Goal: Information Seeking & Learning: Learn about a topic

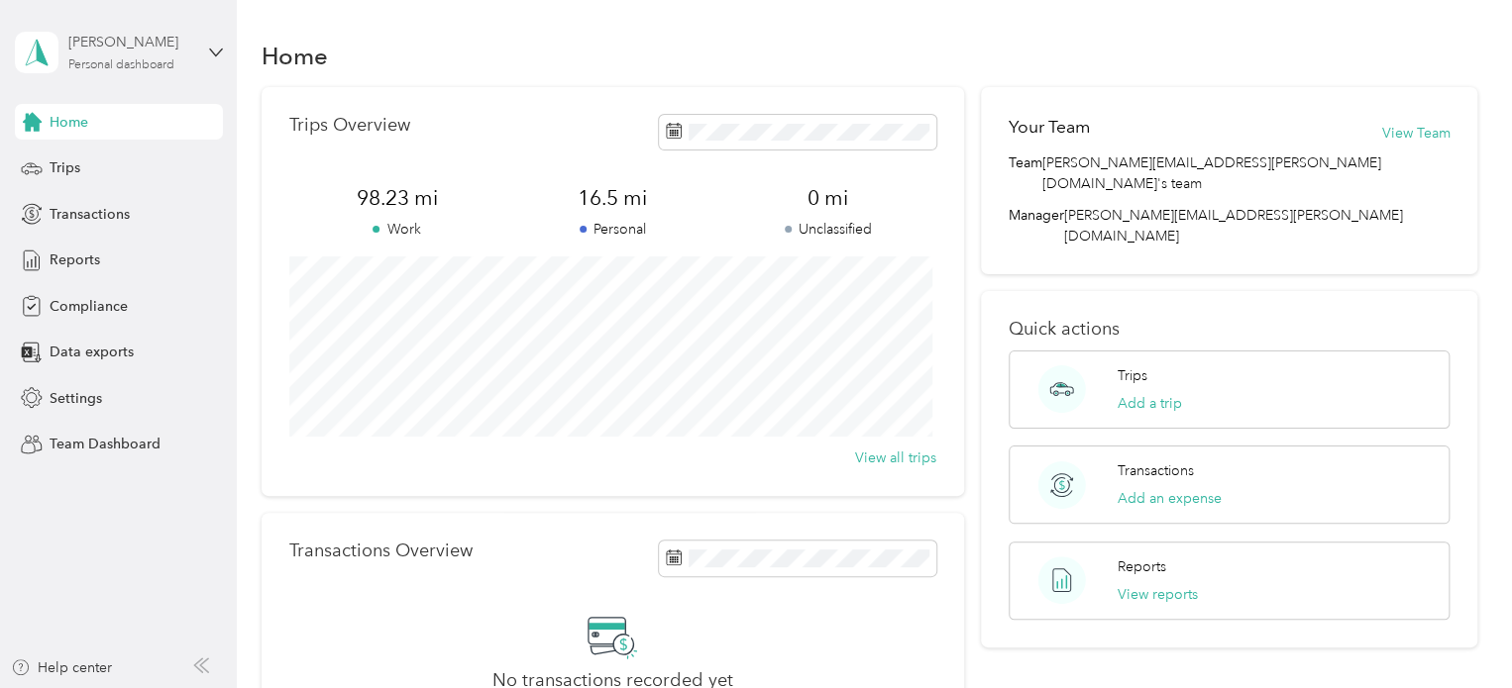
click at [139, 55] on div "[PERSON_NAME] Personal dashboard" at bounding box center [130, 52] width 124 height 40
click at [99, 161] on div "Team dashboard" at bounding box center [335, 163] width 613 height 35
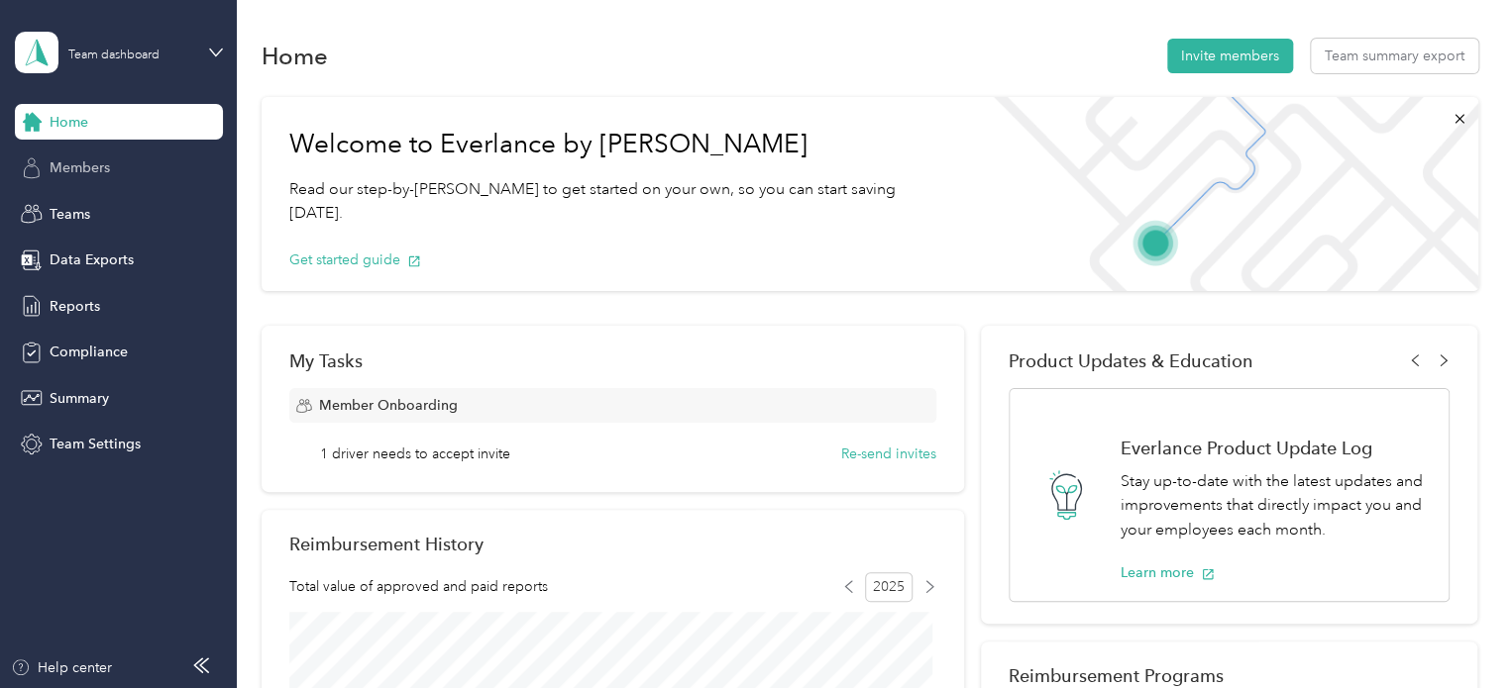
click at [96, 158] on span "Members" at bounding box center [80, 167] width 60 height 21
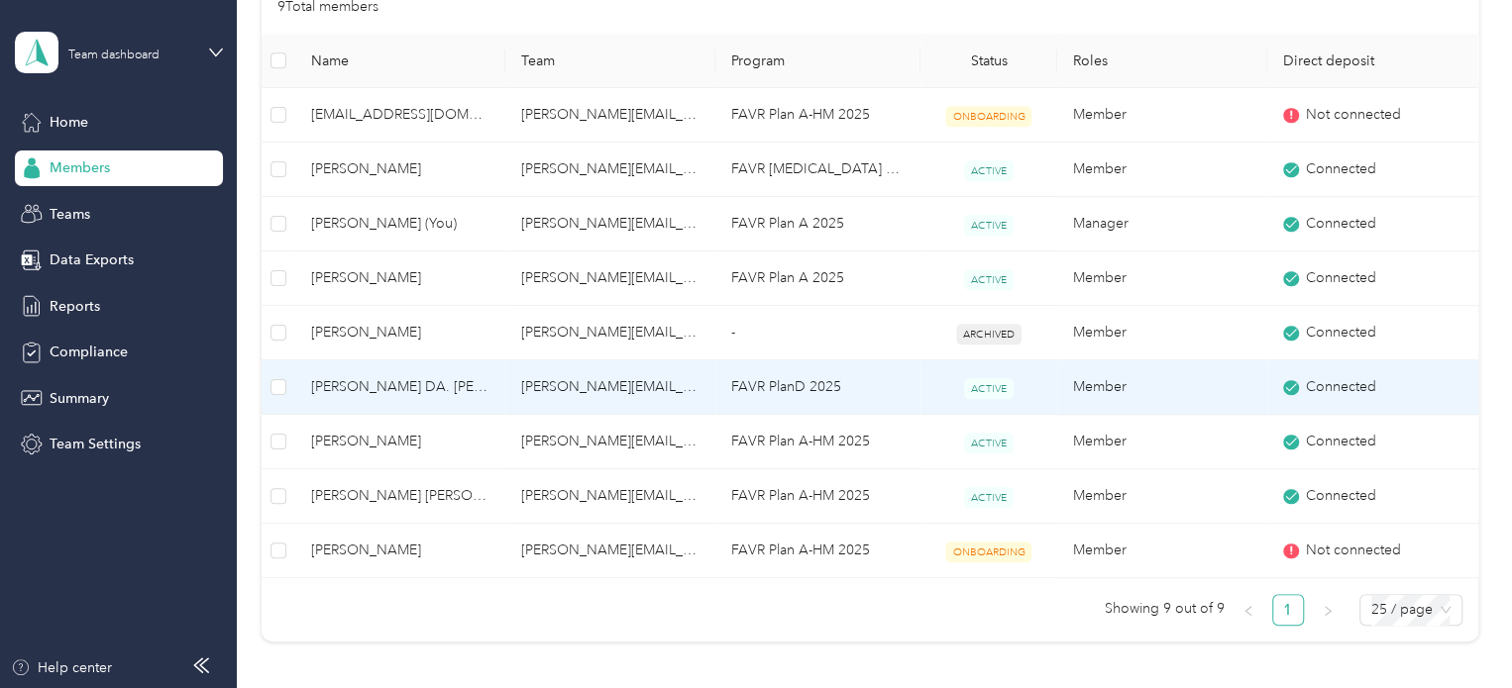
scroll to position [495, 0]
click at [365, 391] on span "[PERSON_NAME] DA. [PERSON_NAME]" at bounding box center [400, 385] width 178 height 22
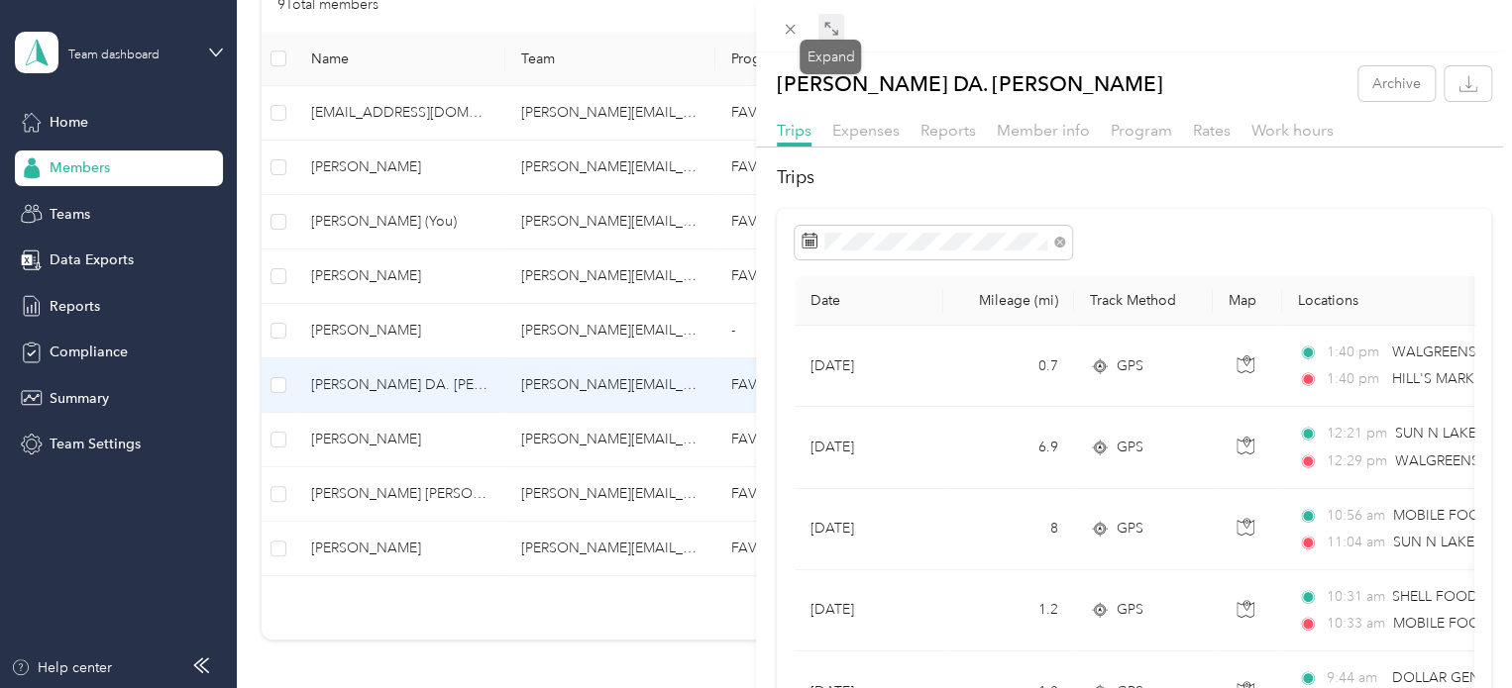
click at [827, 37] on icon at bounding box center [831, 29] width 16 height 16
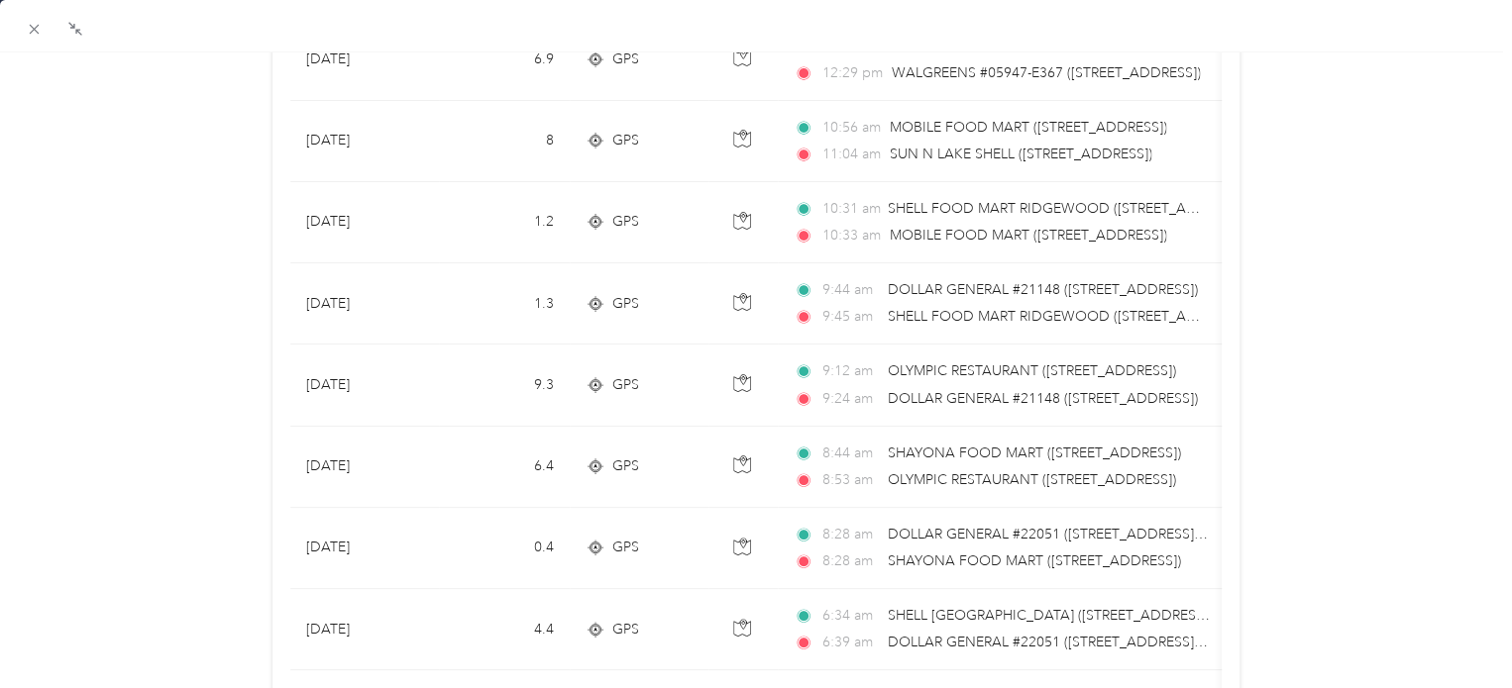
scroll to position [495, 0]
